Goal: Information Seeking & Learning: Learn about a topic

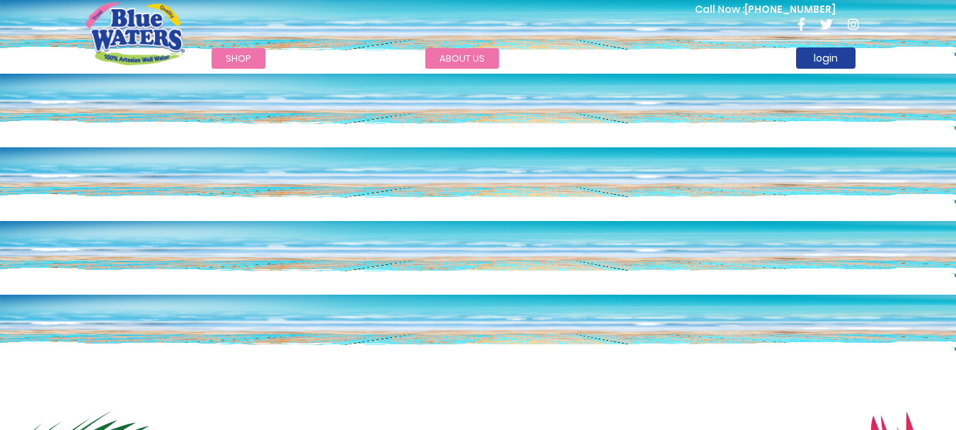
click at [448, 60] on link "about us" at bounding box center [462, 58] width 74 height 21
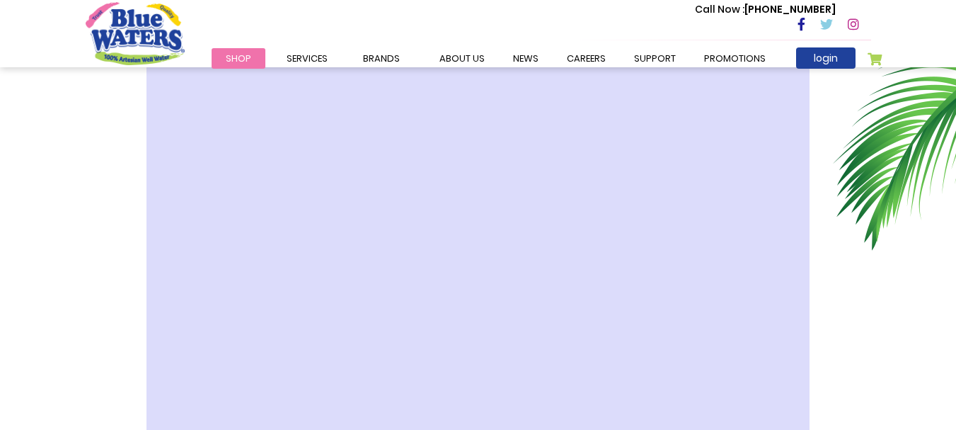
scroll to position [419, 0]
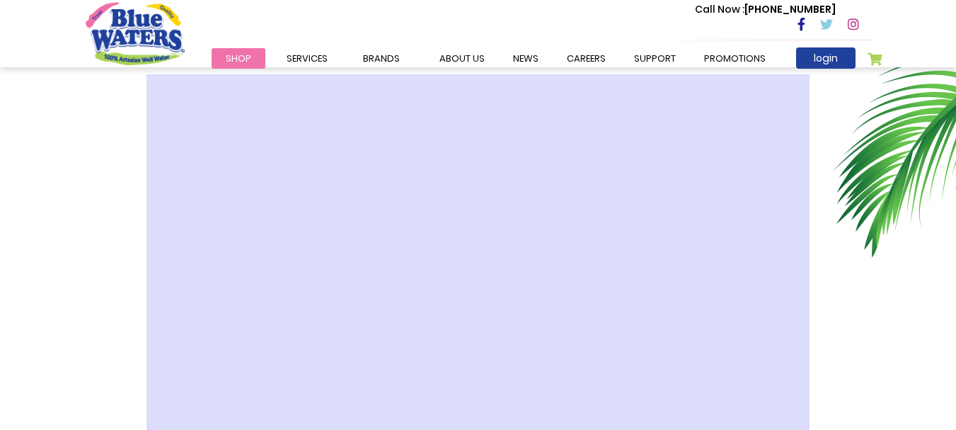
drag, startPoint x: 966, startPoint y: 47, endPoint x: 958, endPoint y: 89, distance: 43.2
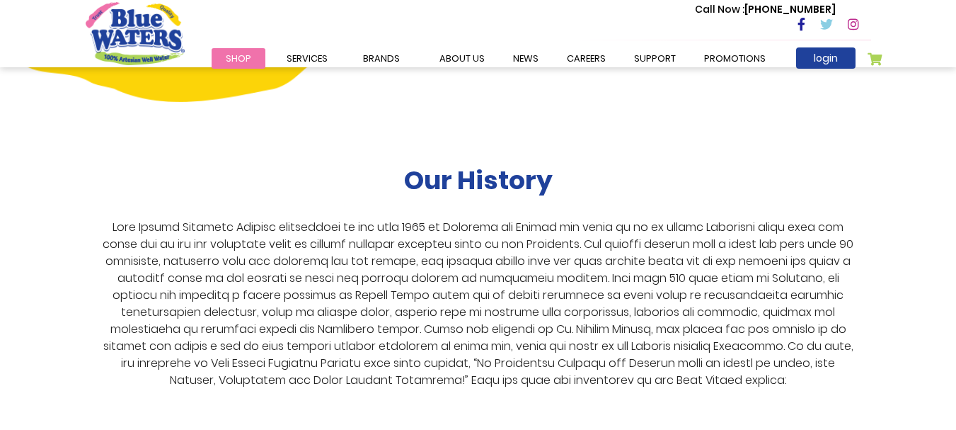
scroll to position [2530, 0]
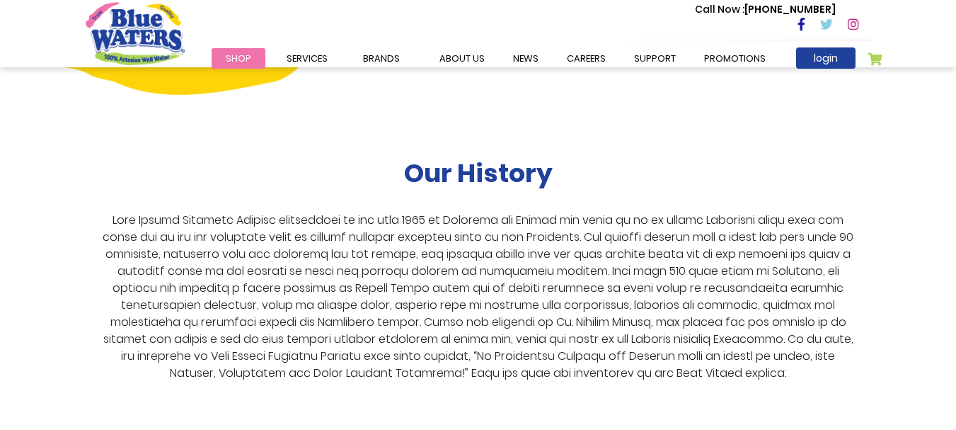
click at [407, 212] on p at bounding box center [478, 297] width 762 height 170
copy p "1999"
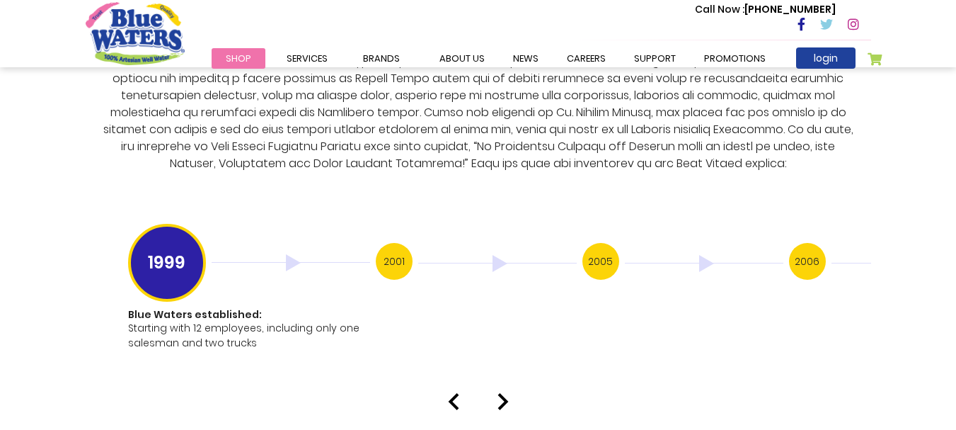
scroll to position [2795, 0]
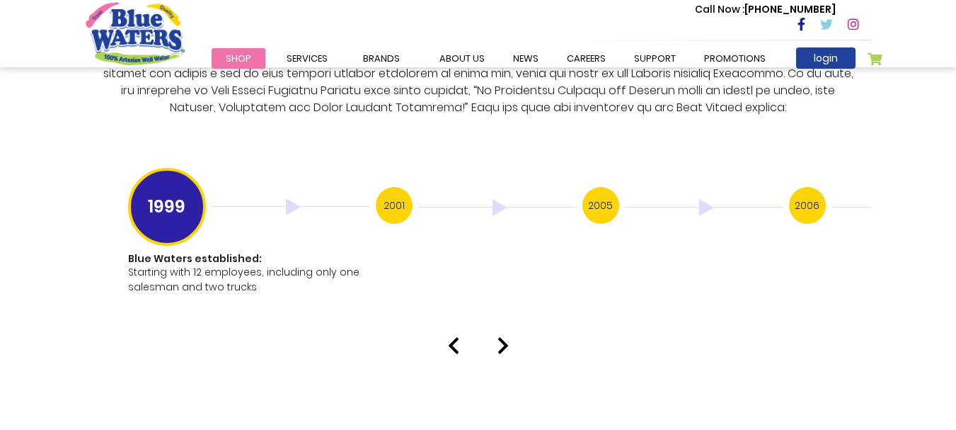
click at [511, 337] on div at bounding box center [478, 345] width 807 height 17
click at [498, 337] on img at bounding box center [503, 345] width 11 height 17
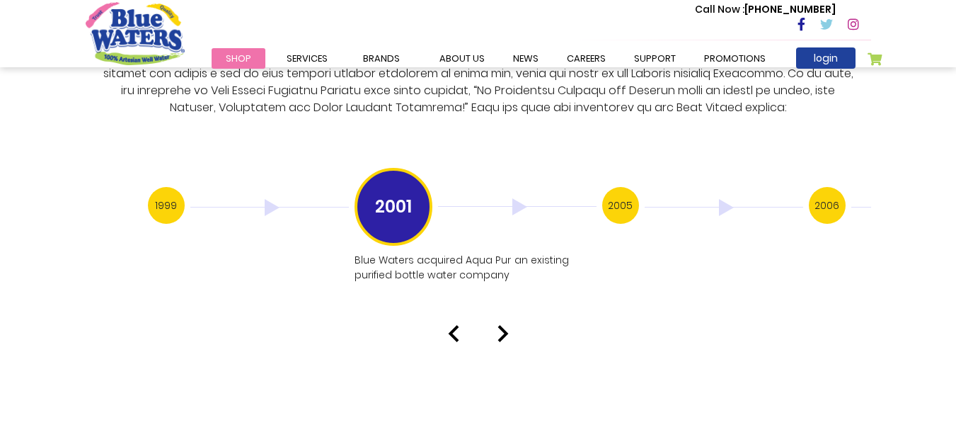
click at [498, 326] on img at bounding box center [503, 333] width 11 height 17
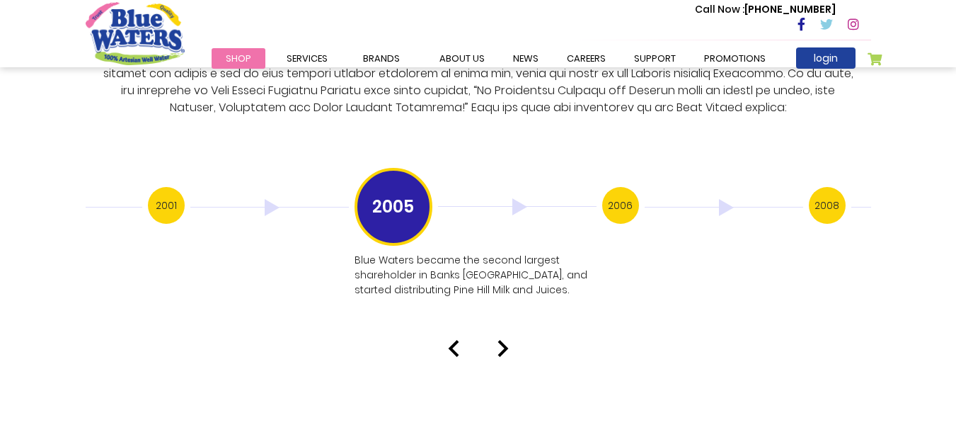
click at [498, 340] on img at bounding box center [503, 348] width 11 height 17
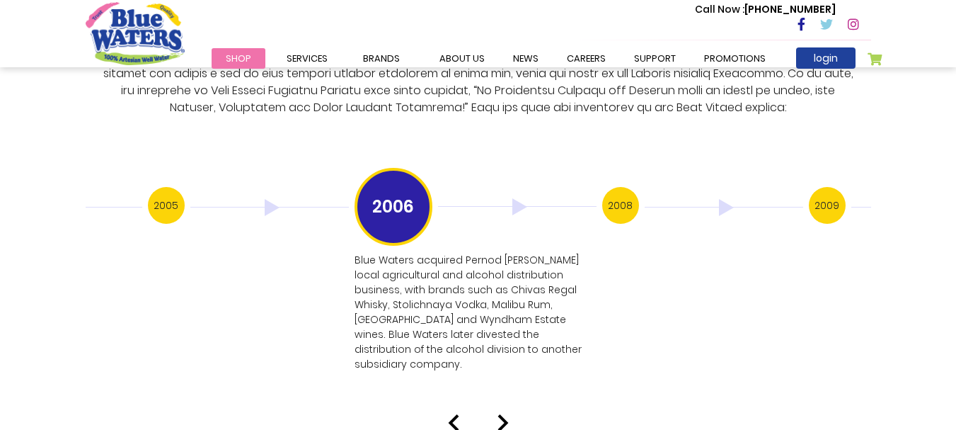
click at [498, 326] on p "Blue Waters acquired Pernod [PERSON_NAME] local agricultural and alcohol distri…" at bounding box center [474, 312] width 239 height 119
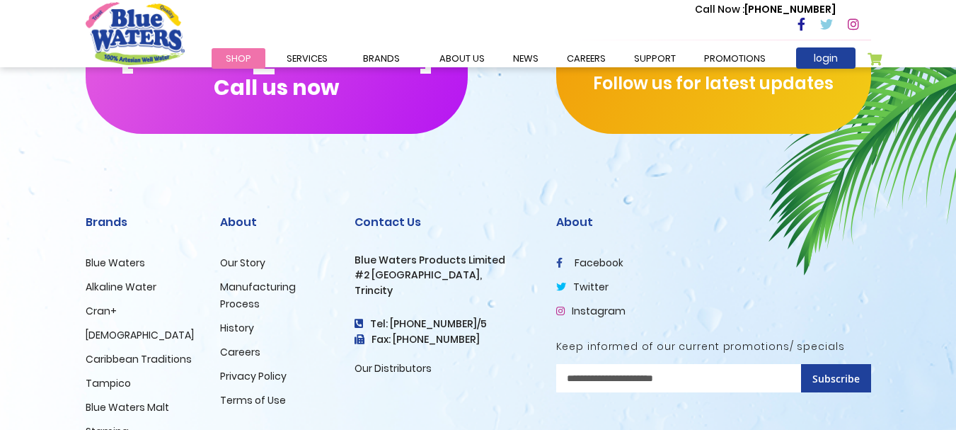
scroll to position [3627, 0]
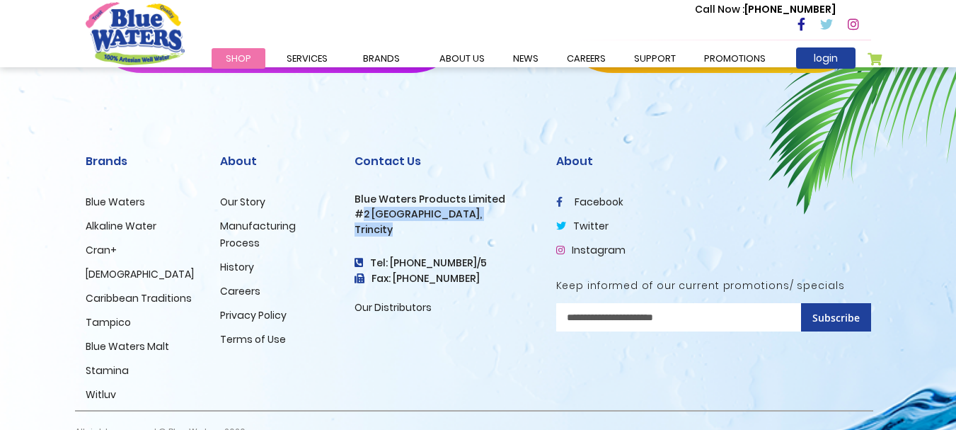
drag, startPoint x: 396, startPoint y: 202, endPoint x: 360, endPoint y: 185, distance: 40.5
click at [360, 185] on div "Contact Us Blue Waters Products Limited [STREET_ADDRESS] Tel: [PHONE_NUMBER]/5 …" at bounding box center [445, 234] width 180 height 161
